Goal: Information Seeking & Learning: Learn about a topic

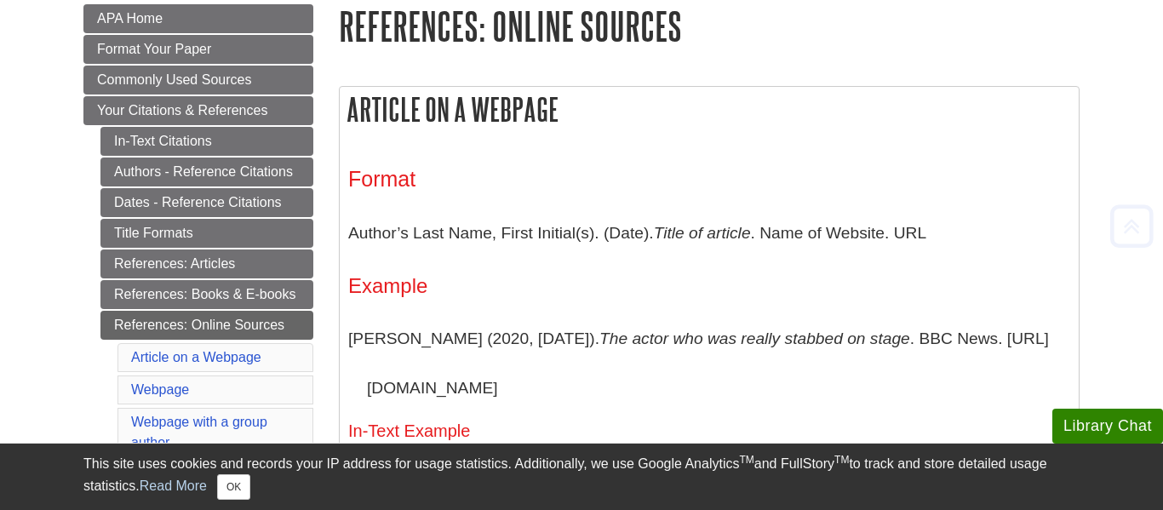
scroll to position [257, 0]
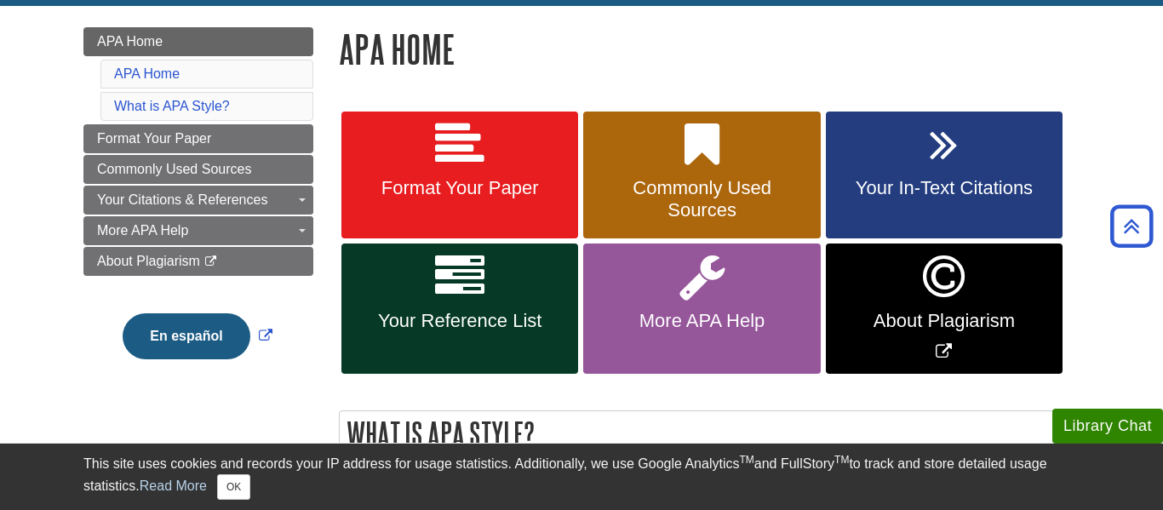
scroll to position [227, 0]
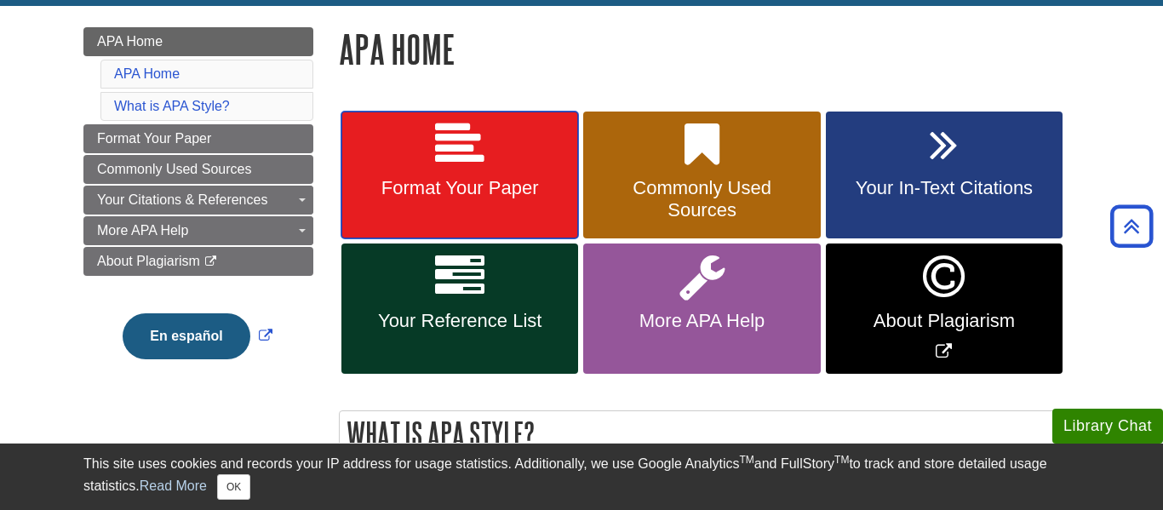
click at [460, 135] on icon at bounding box center [459, 144] width 49 height 49
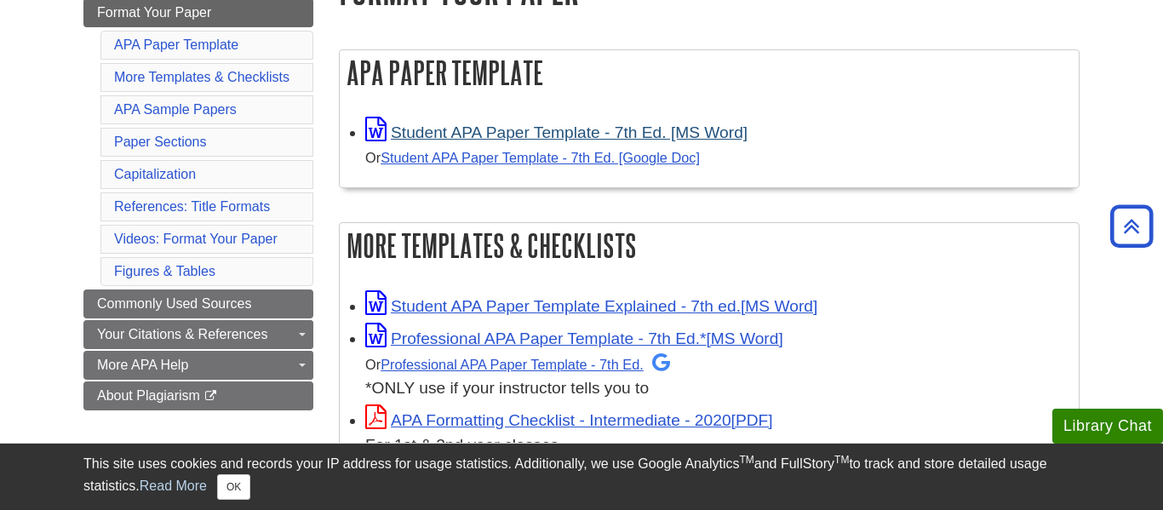
scroll to position [290, 0]
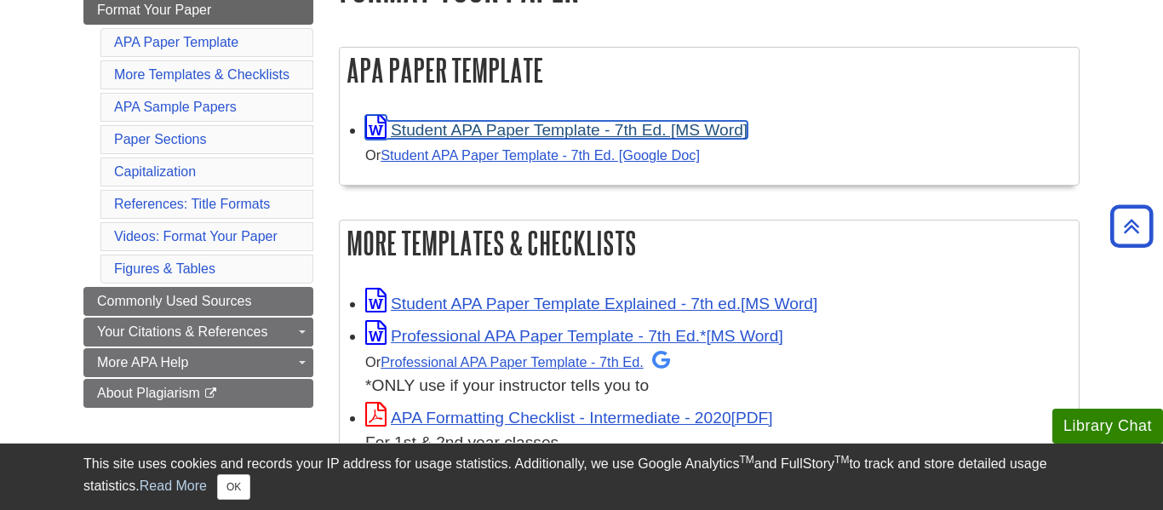
click at [605, 126] on link "Student APA Paper Template - 7th Ed. [MS Word]" at bounding box center [556, 130] width 382 height 18
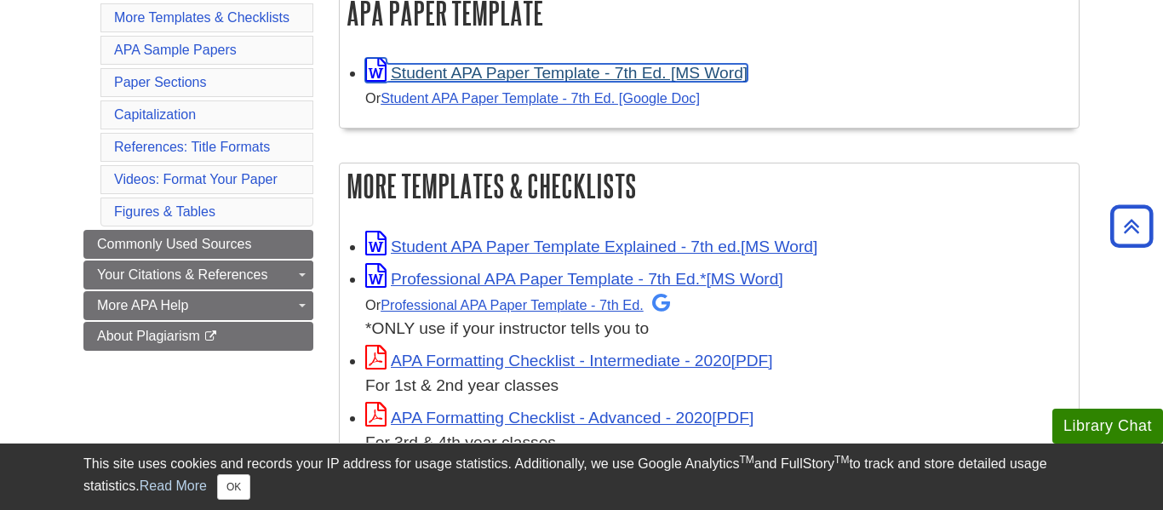
scroll to position [347, 0]
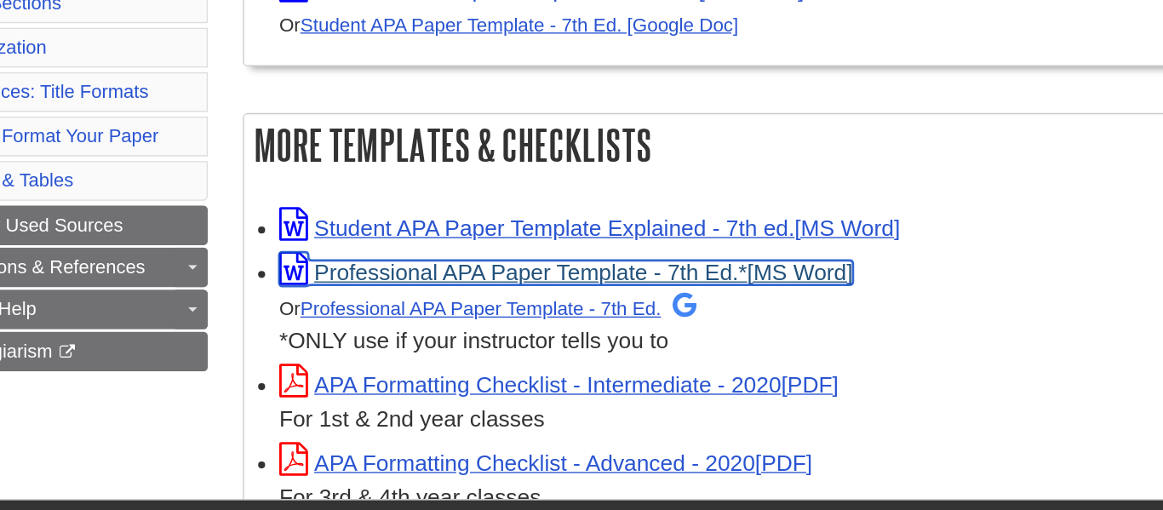
click at [561, 278] on link "Professional APA Paper Template - 7th Ed.*" at bounding box center [574, 278] width 418 height 18
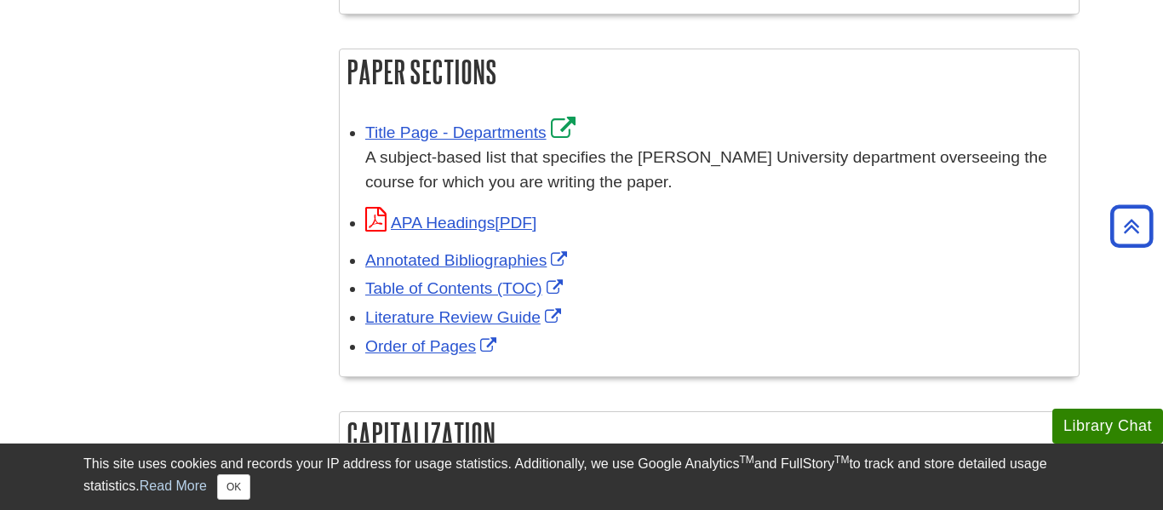
scroll to position [1090, 0]
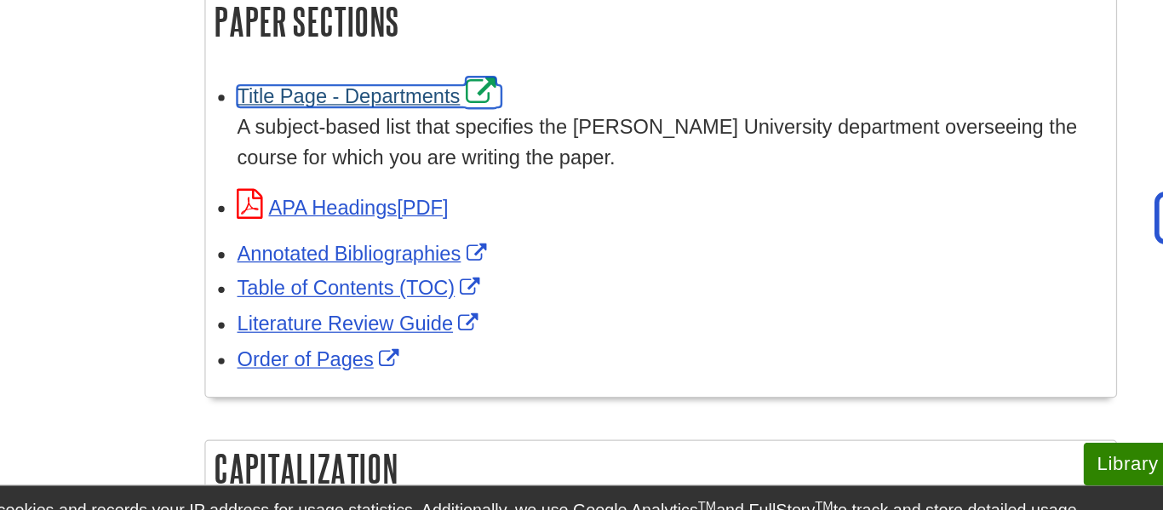
click at [462, 120] on link "Title Page - Departments" at bounding box center [472, 127] width 215 height 18
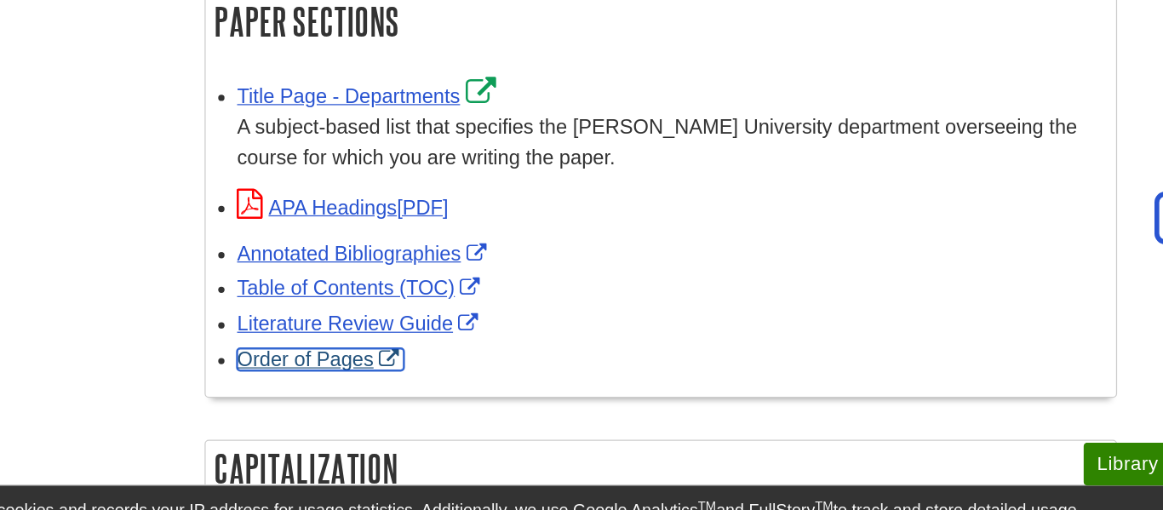
click at [447, 332] on link "Order of Pages" at bounding box center [432, 341] width 135 height 18
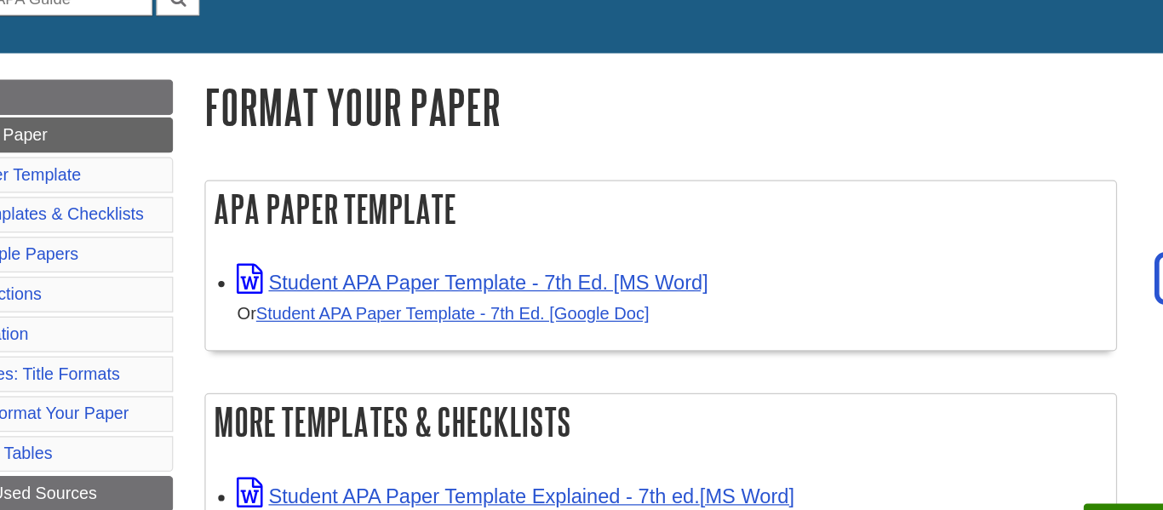
scroll to position [0, 0]
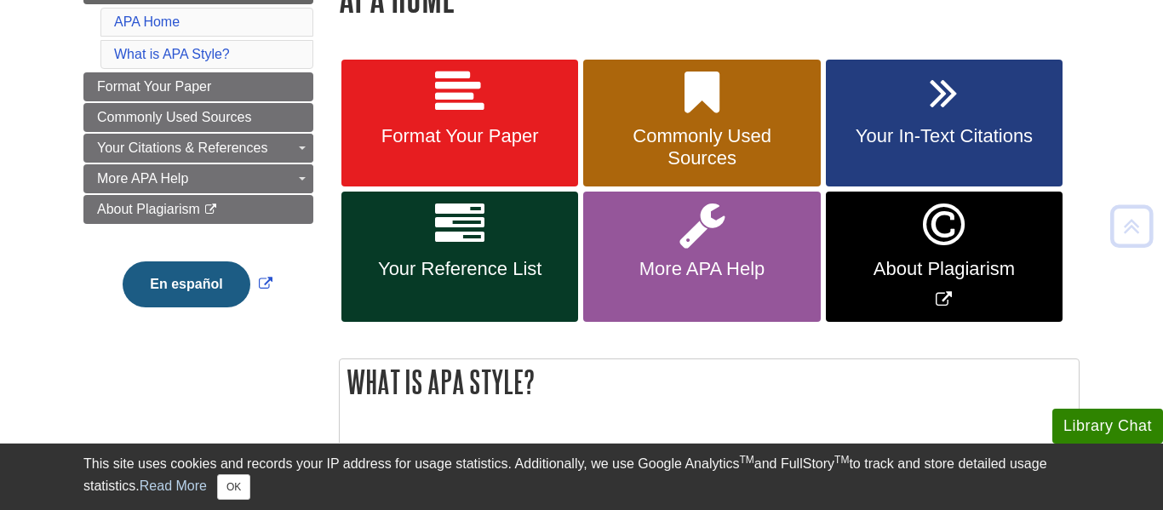
scroll to position [284, 0]
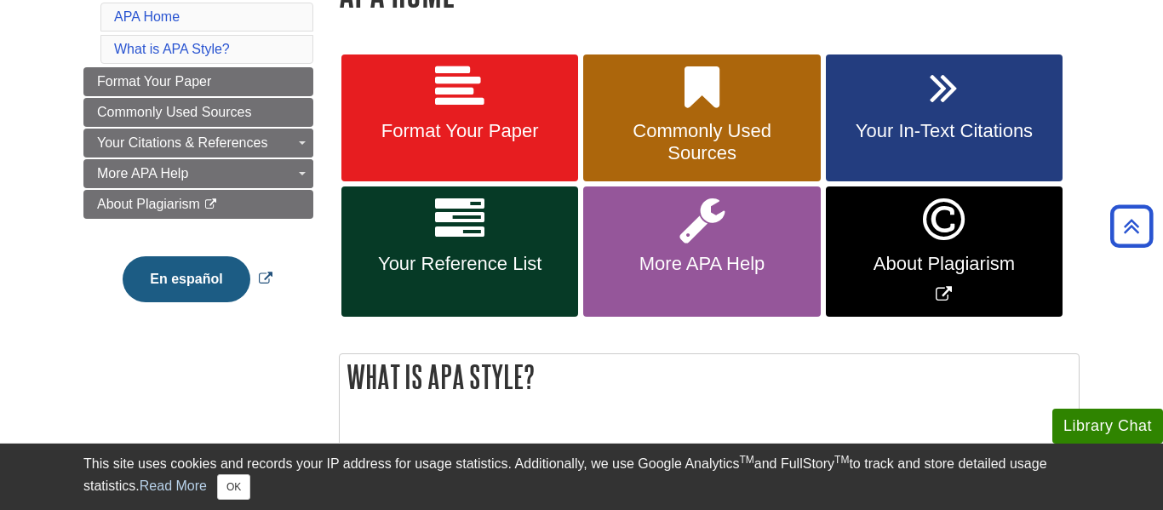
click at [175, 292] on button "En español" at bounding box center [186, 279] width 127 height 46
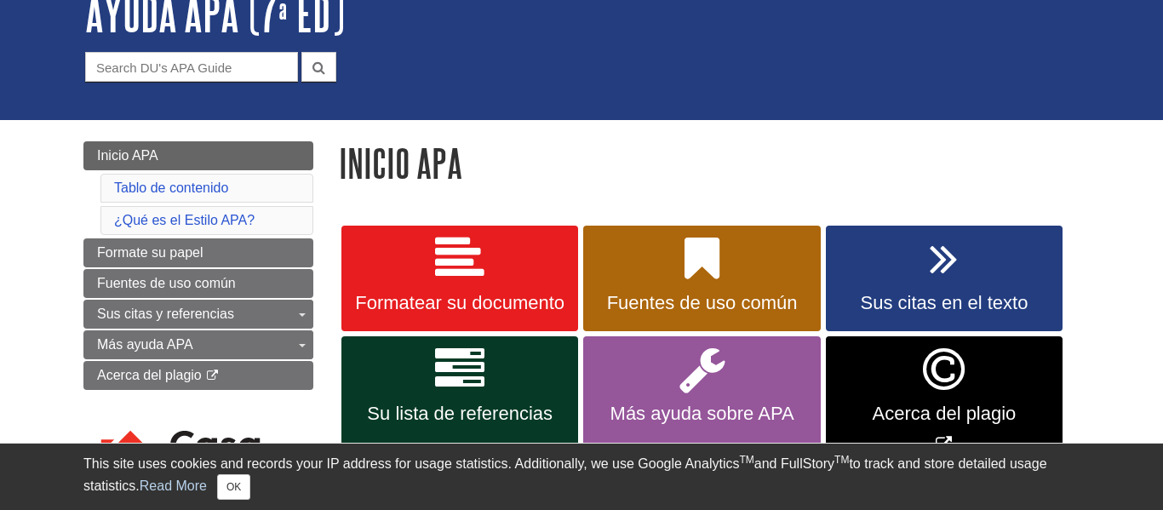
scroll to position [189, 0]
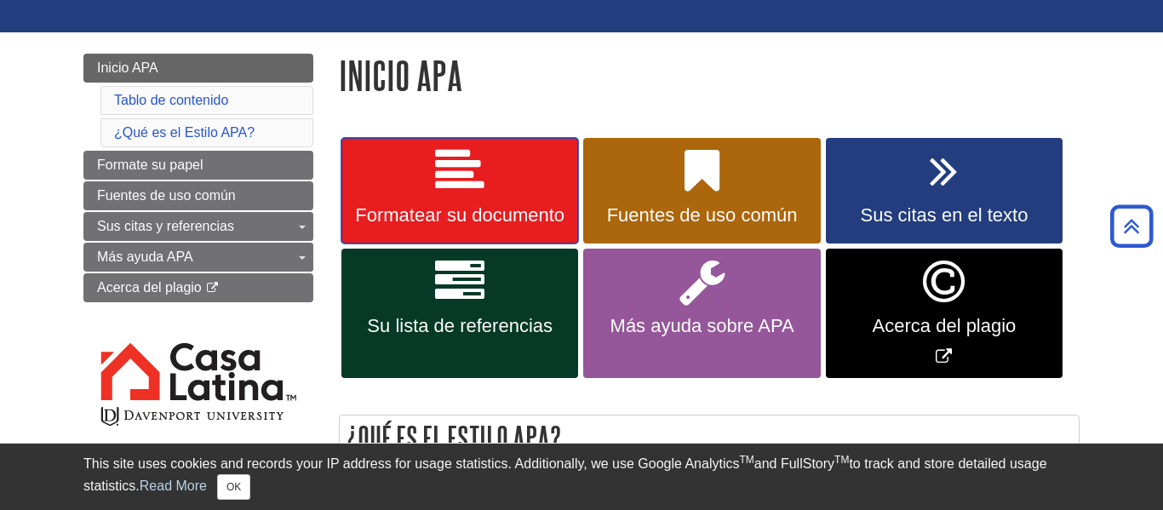
click at [525, 205] on span "Formatear su documento" at bounding box center [459, 215] width 211 height 22
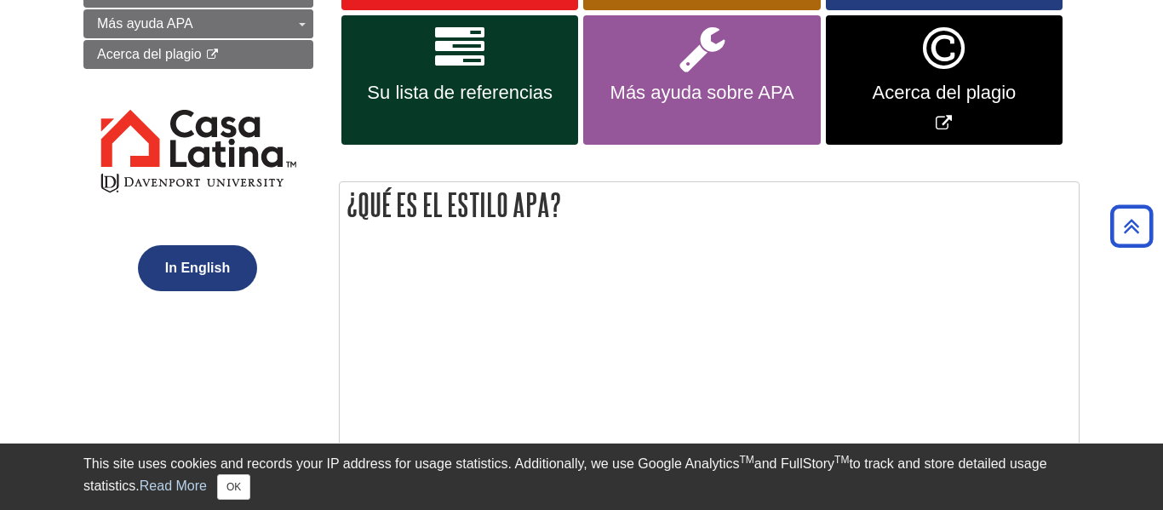
scroll to position [425, 0]
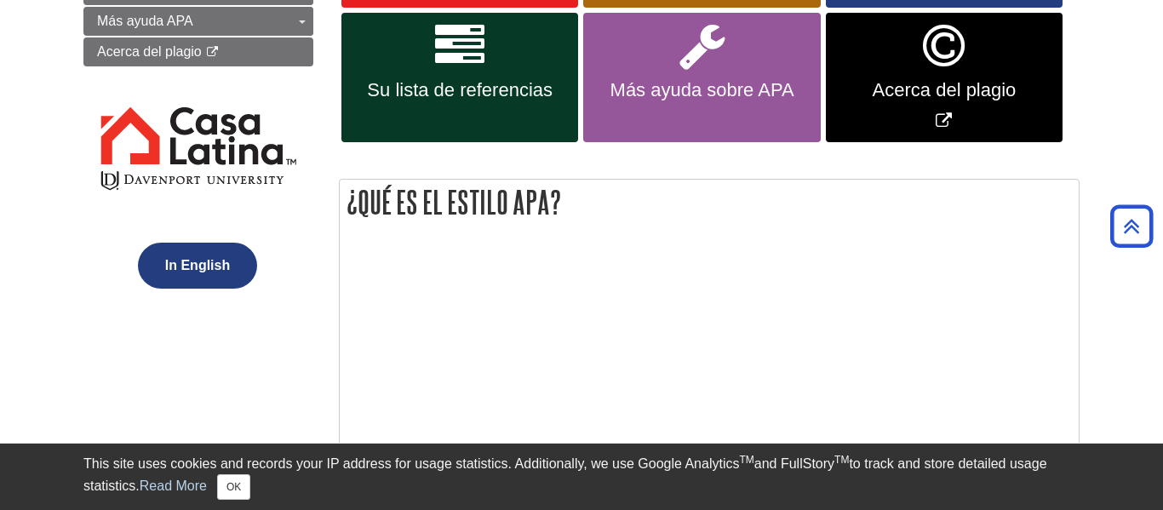
click at [200, 281] on button "In English" at bounding box center [197, 266] width 119 height 46
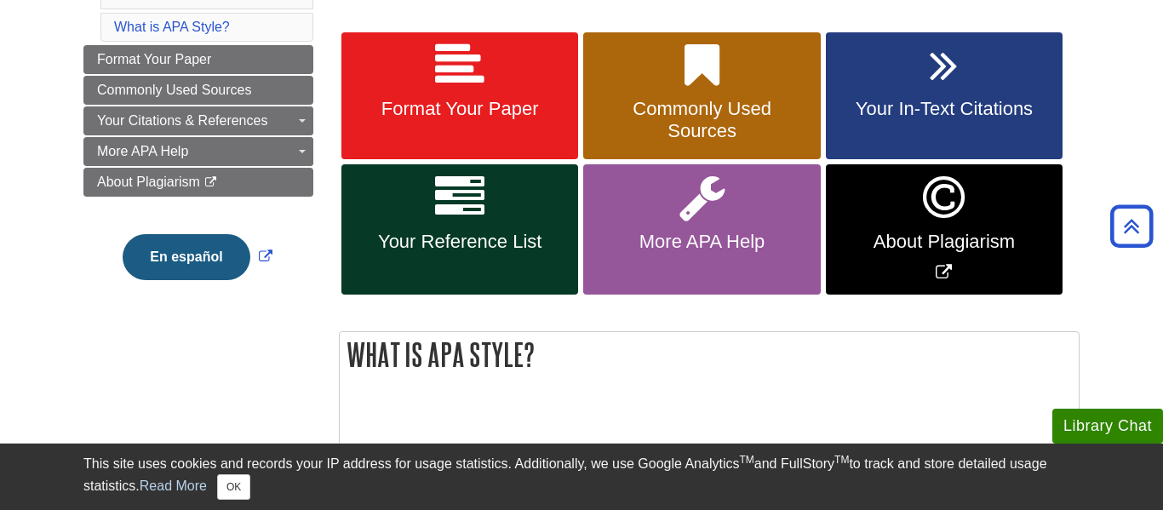
scroll to position [294, 0]
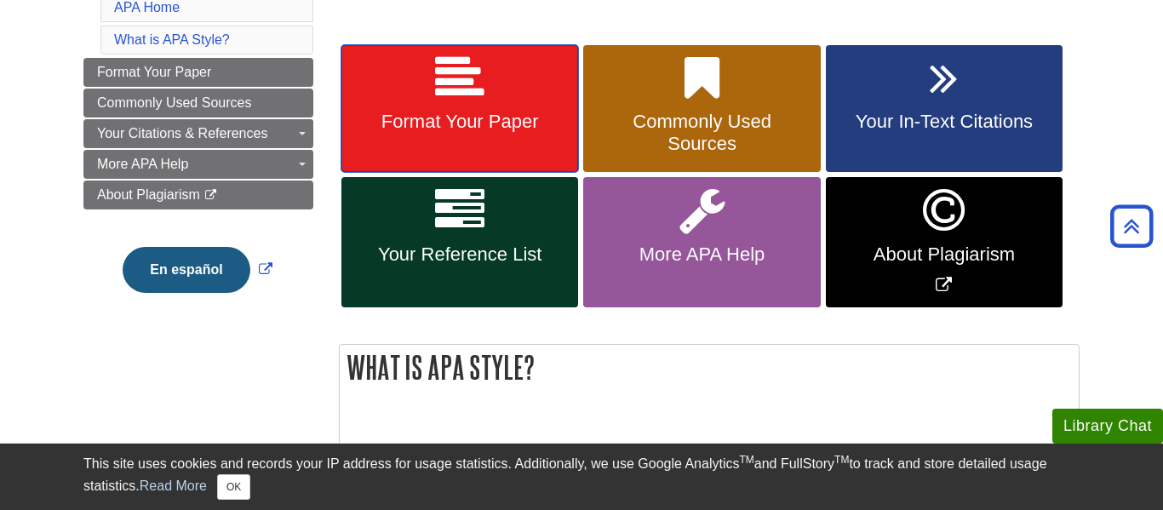
click at [463, 123] on span "Format Your Paper" at bounding box center [459, 122] width 211 height 22
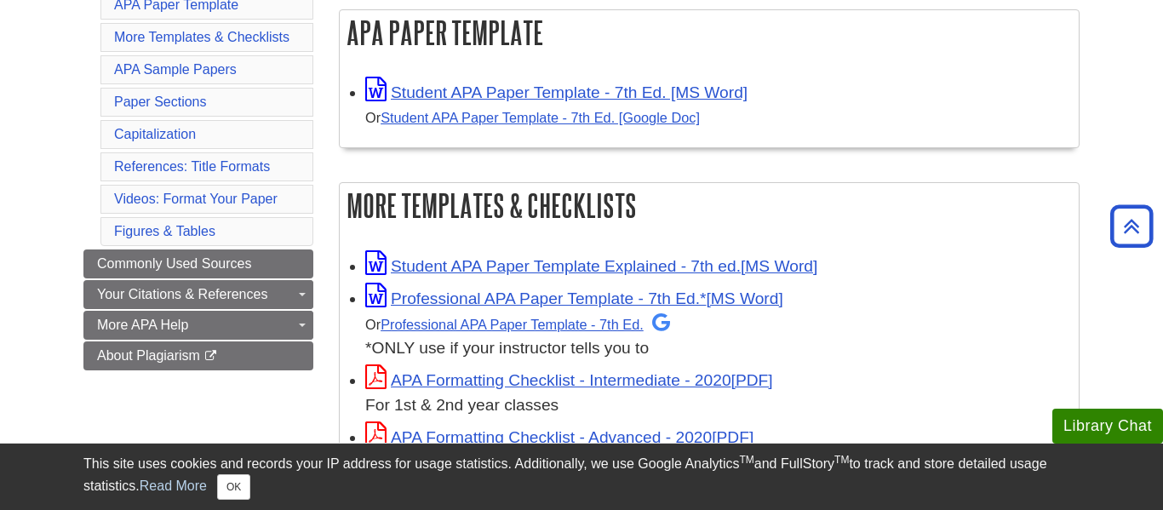
scroll to position [338, 0]
